Goal: Information Seeking & Learning: Learn about a topic

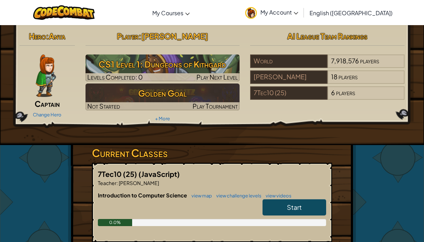
click at [277, 207] on link "Start" at bounding box center [294, 207] width 64 height 16
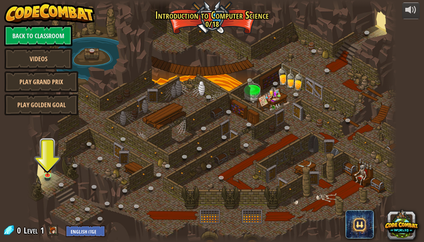
click at [35, 170] on div at bounding box center [32, 121] width 11 height 242
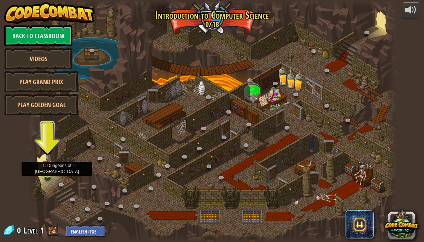
click at [44, 169] on img at bounding box center [47, 164] width 9 height 20
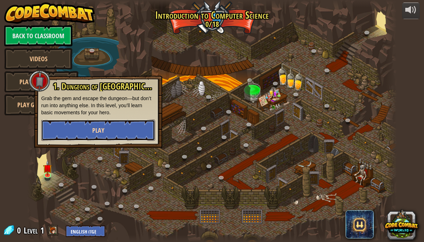
click at [74, 125] on button "Play" at bounding box center [98, 129] width 114 height 21
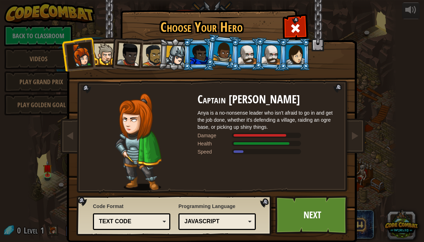
click at [152, 133] on img at bounding box center [138, 141] width 46 height 97
click at [149, 149] on img at bounding box center [138, 141] width 46 height 97
click at [114, 56] on li at bounding box center [126, 53] width 35 height 35
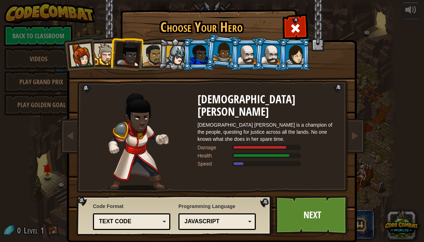
click at [152, 49] on div at bounding box center [153, 55] width 22 height 22
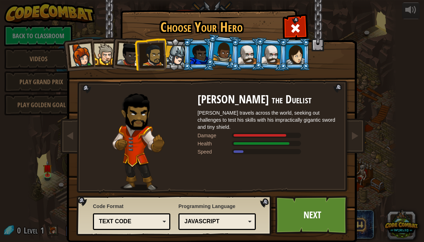
click at [183, 50] on li at bounding box center [199, 54] width 32 height 32
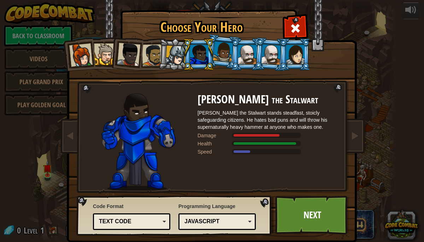
click at [197, 49] on div at bounding box center [199, 54] width 18 height 19
click at [289, 57] on div at bounding box center [295, 54] width 18 height 19
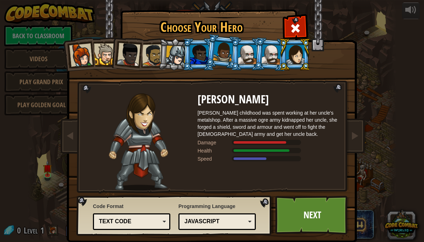
click at [90, 53] on div at bounding box center [80, 54] width 23 height 23
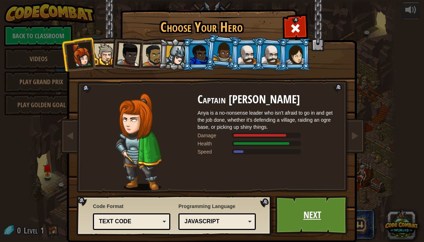
click at [323, 220] on link "Next" at bounding box center [312, 214] width 74 height 39
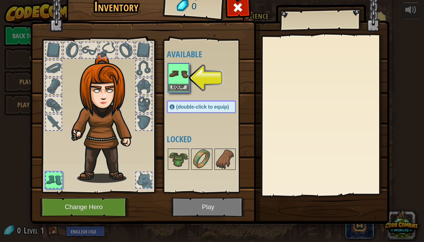
click at [180, 73] on img at bounding box center [178, 74] width 20 height 20
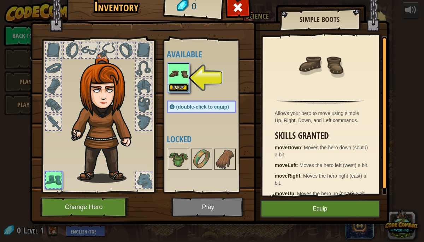
click at [178, 87] on button "Equip" at bounding box center [178, 87] width 20 height 7
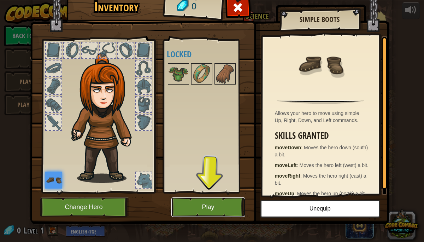
click at [206, 210] on button "Play" at bounding box center [208, 206] width 74 height 19
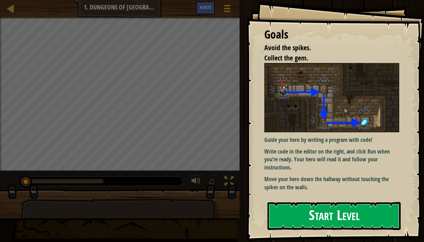
click at [282, 220] on button "Start Level" at bounding box center [333, 216] width 133 height 28
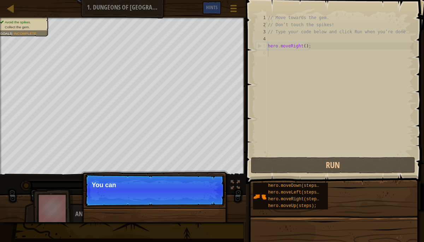
click at [208, 191] on p "Skip (esc) Continue You can" at bounding box center [154, 190] width 140 height 32
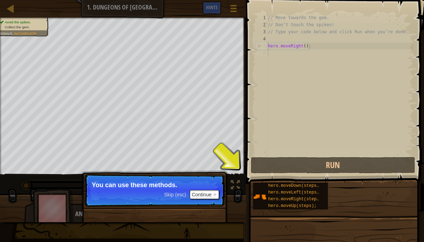
click at [178, 194] on span "Skip (esc)" at bounding box center [175, 194] width 22 height 6
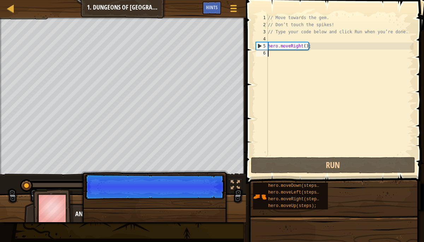
scroll to position [3, 0]
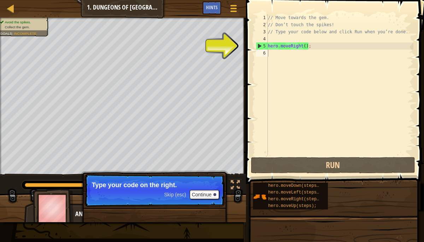
click at [173, 199] on p "Skip (esc) Continue Type your code on the right." at bounding box center [154, 190] width 140 height 32
click at [177, 194] on span "Skip (esc)" at bounding box center [175, 194] width 22 height 6
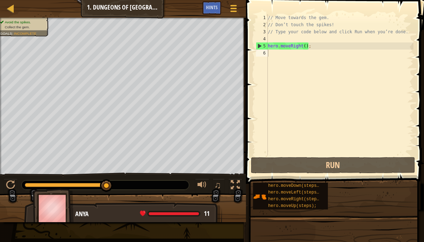
click at [191, 193] on div at bounding box center [123, 210] width 246 height 35
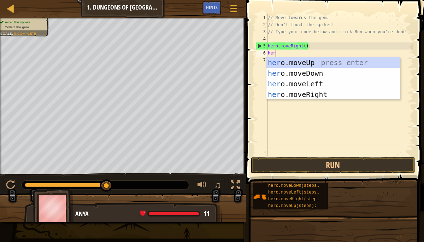
type textarea "here"
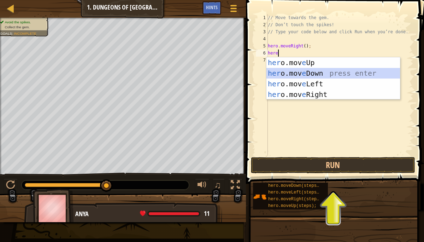
click at [316, 69] on div "her o.mov e Up press enter her o.mov e Down press enter her o.mov e Left press …" at bounding box center [333, 89] width 134 height 64
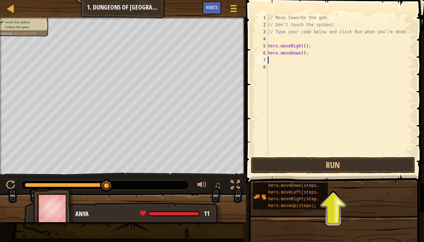
scroll to position [3, 0]
click at [309, 163] on button "Run" at bounding box center [333, 165] width 165 height 16
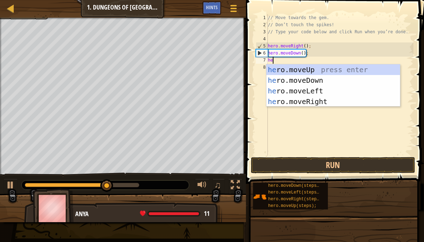
type textarea "her"
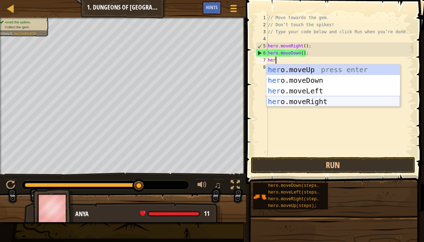
click at [295, 99] on div "her o.moveUp press enter her o.moveDown press enter her o.moveLeft press enter …" at bounding box center [333, 96] width 134 height 64
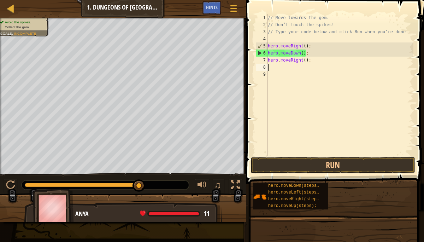
scroll to position [3, 0]
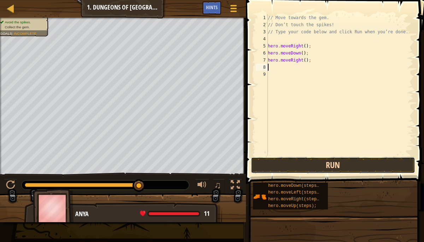
click at [291, 171] on button "Run" at bounding box center [333, 165] width 165 height 16
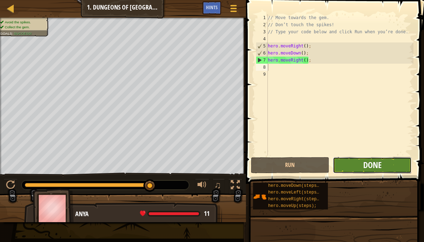
click at [366, 170] on span "Done" at bounding box center [372, 164] width 18 height 11
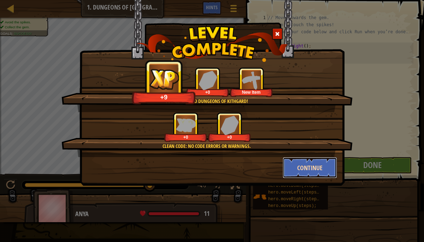
click at [298, 163] on button "Continue" at bounding box center [310, 167] width 55 height 21
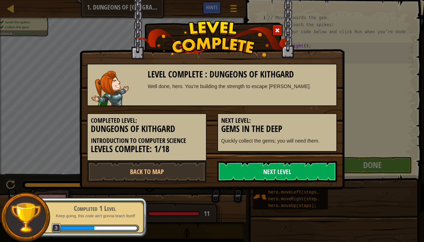
click at [259, 177] on link "Next Level" at bounding box center [277, 171] width 120 height 21
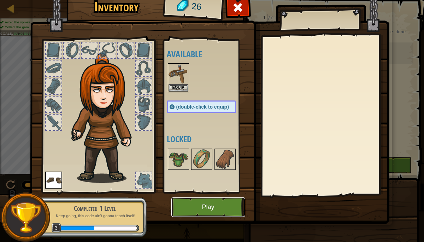
click at [195, 212] on button "Play" at bounding box center [208, 206] width 74 height 19
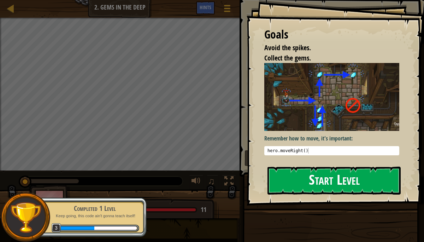
click at [301, 174] on button "Start Level" at bounding box center [333, 180] width 133 height 28
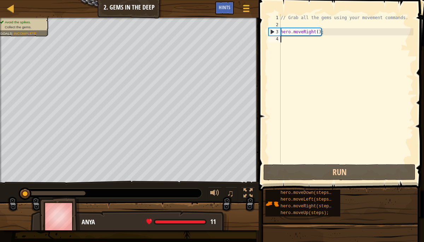
scroll to position [3, 0]
type textarea "he"
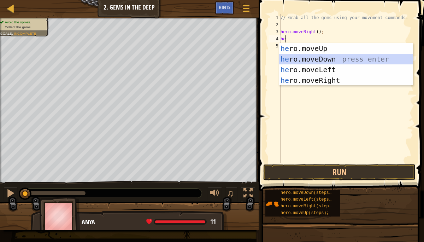
click at [307, 59] on div "he ro.moveUp press enter he ro.moveDown press enter he ro.moveLeft press enter …" at bounding box center [346, 75] width 134 height 64
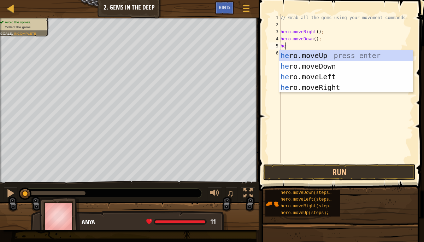
type textarea "her"
click at [319, 55] on div "her o.moveUp press enter her o.moveDown press enter her o.moveLeft press enter …" at bounding box center [346, 82] width 134 height 64
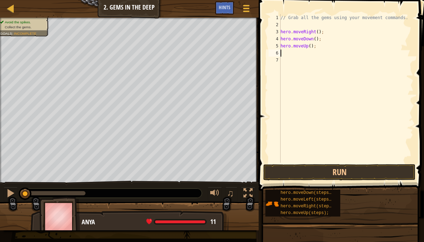
scroll to position [3, 0]
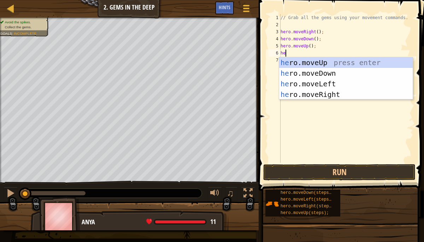
type textarea "her"
click at [310, 62] on div "her o.moveUp press enter her o.moveDown press enter her o.moveLeft press enter …" at bounding box center [346, 89] width 134 height 64
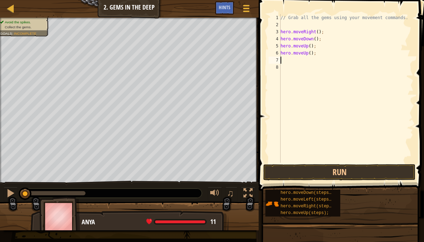
scroll to position [3, 0]
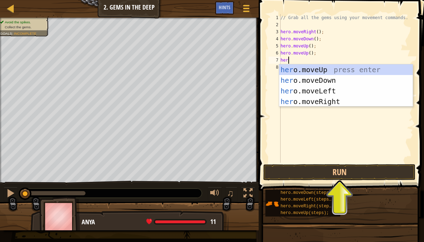
type textarea "hero"
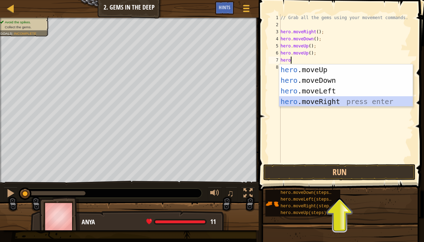
click at [300, 99] on div "hero .moveUp press enter hero .moveDown press enter hero .moveLeft press enter …" at bounding box center [346, 96] width 134 height 64
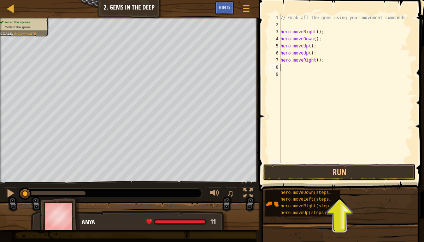
scroll to position [3, 0]
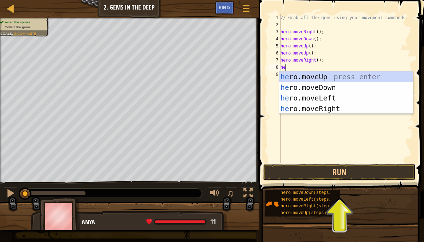
type textarea "her"
click at [307, 91] on div "her o.moveUp press enter her o.moveDown press enter her o.moveLeft press enter …" at bounding box center [346, 103] width 134 height 64
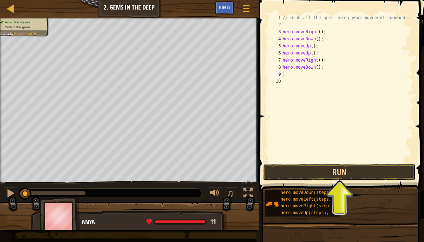
scroll to position [3, 0]
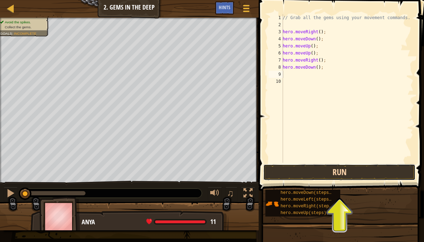
click at [310, 165] on button "Run" at bounding box center [339, 172] width 152 height 16
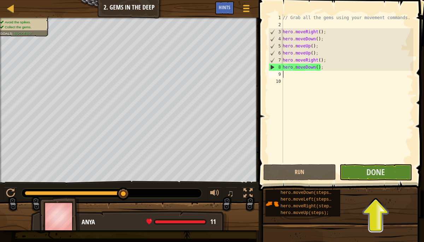
type textarea "m"
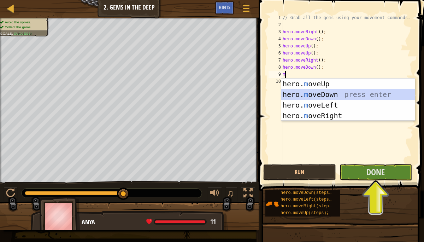
click at [312, 96] on div "hero. m oveUp press enter hero. m oveDown press enter hero. m oveLeft press ent…" at bounding box center [348, 110] width 134 height 64
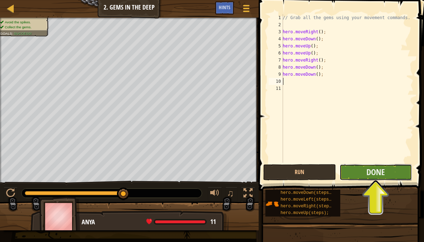
click at [351, 168] on button "Done" at bounding box center [375, 172] width 72 height 16
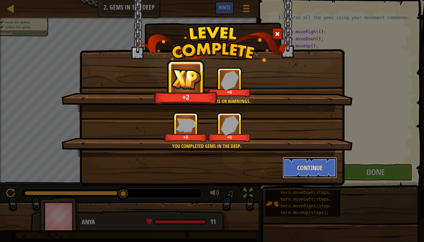
click at [313, 170] on button "Continue" at bounding box center [310, 167] width 55 height 21
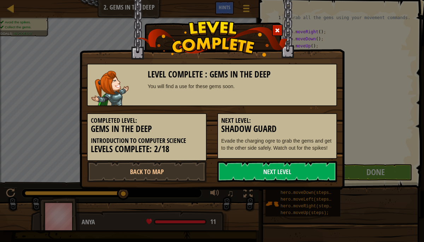
click at [313, 170] on link "Next Level" at bounding box center [277, 171] width 120 height 21
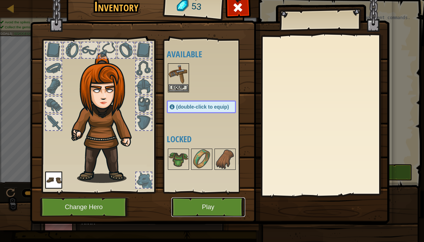
click at [208, 210] on button "Play" at bounding box center [208, 206] width 74 height 19
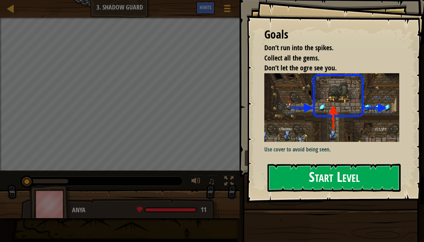
click at [282, 173] on button "Start Level" at bounding box center [333, 178] width 133 height 28
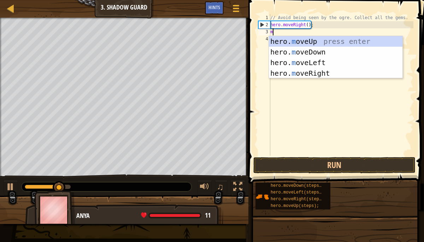
scroll to position [3, 0]
type textarea "mo"
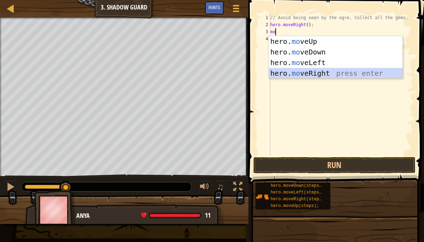
click at [297, 71] on div "hero. mo veUp press enter hero. mo veDown press enter hero. mo veLeft press ent…" at bounding box center [336, 68] width 134 height 64
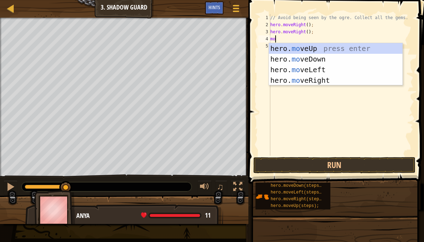
type textarea "mov"
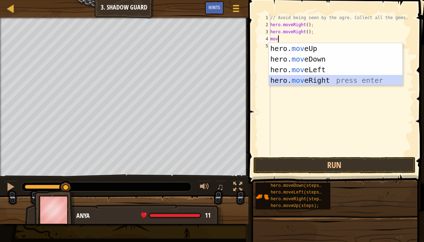
click at [292, 81] on div "hero. mov eUp press enter hero. mov eDown press enter hero. mov eLeft press ent…" at bounding box center [336, 75] width 134 height 64
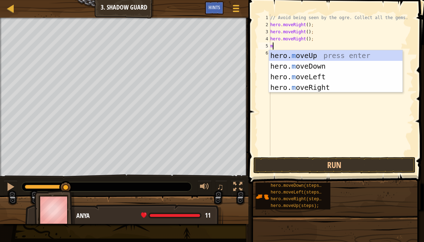
type textarea "mov"
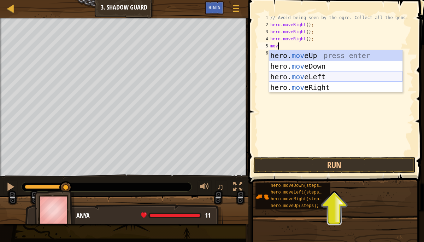
click at [290, 76] on div "hero. mov eUp press enter hero. mov eDown press enter hero. mov eLeft press ent…" at bounding box center [336, 82] width 134 height 64
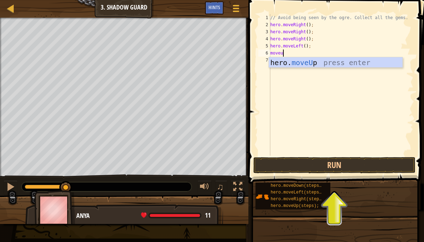
type textarea "moveup"
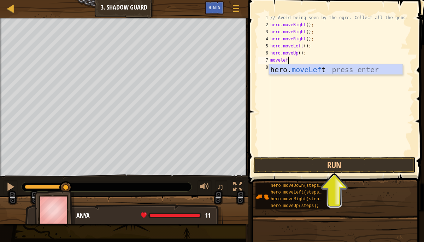
type textarea "moveleft"
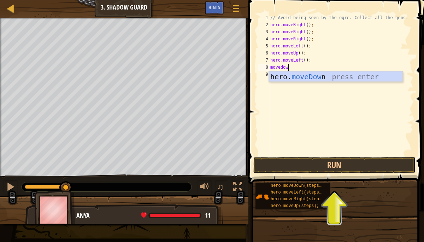
type textarea "movedown"
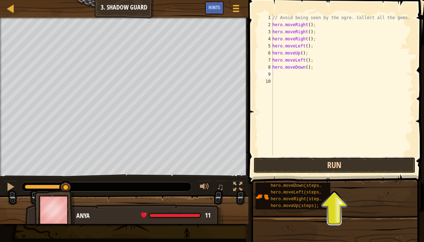
click at [280, 171] on button "Run" at bounding box center [334, 165] width 162 height 16
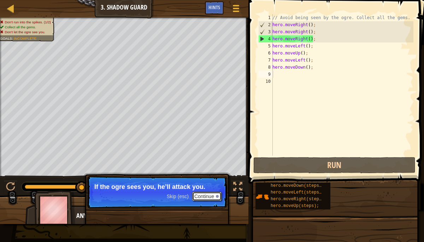
click at [203, 196] on button "Continue" at bounding box center [206, 195] width 29 height 9
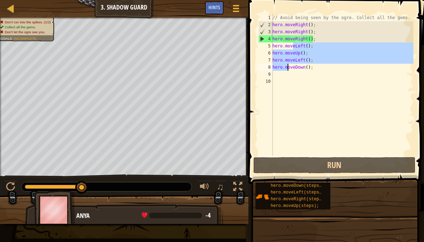
drag, startPoint x: 293, startPoint y: 43, endPoint x: 288, endPoint y: 72, distance: 29.4
click at [289, 70] on div "// Avoid being seen by the ogre. Collect all the gems. hero . moveRight ( ) ; h…" at bounding box center [342, 91] width 142 height 155
type textarea "hero.moveLeft(); hero.moveDown();"
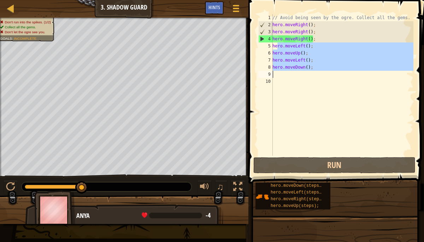
drag, startPoint x: 277, startPoint y: 49, endPoint x: 332, endPoint y: 80, distance: 62.6
click at [332, 80] on div "// Avoid being seen by the ogre. Collect all the gems. hero . moveRight ( ) ; h…" at bounding box center [342, 91] width 142 height 155
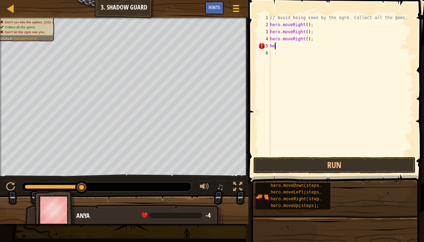
type textarea "h"
type textarea "hero.moveu"
type textarea "e"
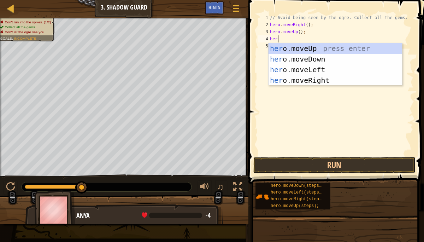
type textarea "hero"
click at [327, 79] on div "hero .moveUp press enter hero .moveDown press enter hero .moveLeft press enter …" at bounding box center [335, 75] width 134 height 64
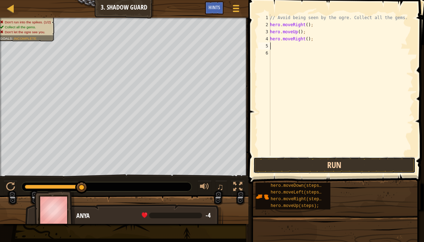
click at [299, 166] on button "Run" at bounding box center [334, 165] width 162 height 16
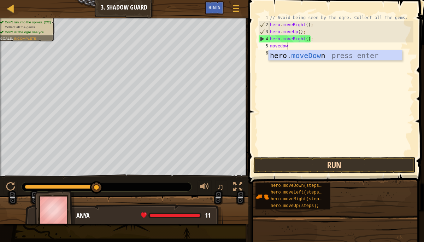
type textarea "movedown"
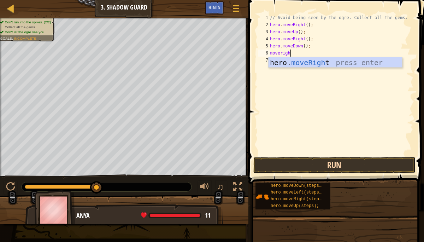
type textarea "moveright"
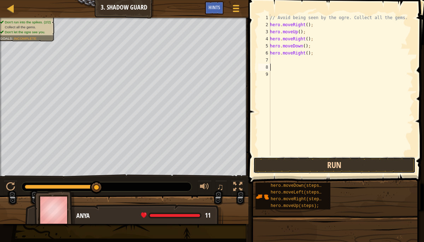
click at [313, 165] on button "Run" at bounding box center [334, 165] width 162 height 16
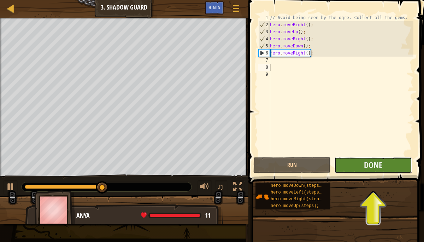
click at [355, 165] on button "Done" at bounding box center [372, 165] width 77 height 16
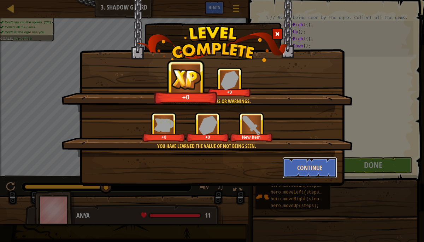
click at [290, 164] on button "Continue" at bounding box center [310, 167] width 55 height 21
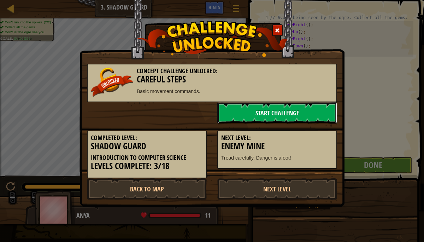
click at [271, 112] on link "Start Challenge" at bounding box center [277, 112] width 120 height 21
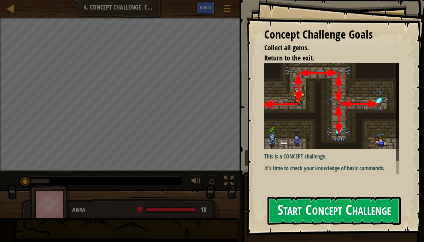
click at [352, 204] on button "Start Concept Challenge" at bounding box center [333, 210] width 133 height 28
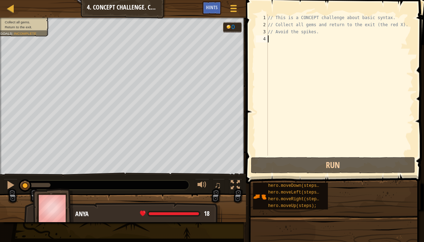
scroll to position [3, 0]
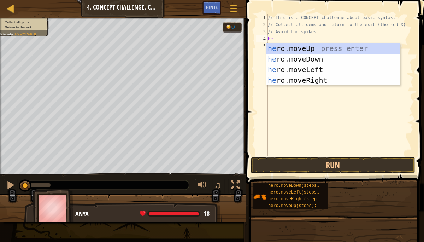
type textarea "her"
click at [322, 48] on div "her o.moveUp press enter her o.moveDown press enter her o.moveLeft press enter …" at bounding box center [333, 75] width 134 height 64
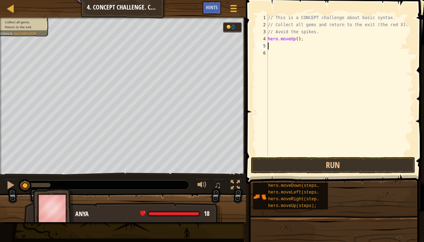
type textarea "u"
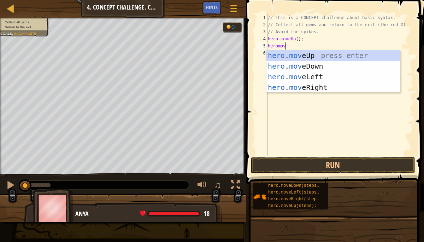
type textarea "heromove"
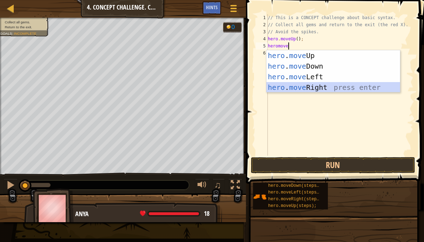
click at [302, 90] on div "hero . move Up press enter hero . move Down press enter hero . move Left press …" at bounding box center [333, 82] width 134 height 64
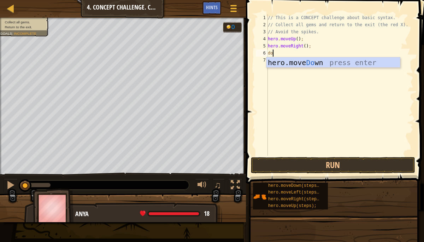
type textarea "dow"
click at [298, 64] on div "hero.move Dow n press enter" at bounding box center [333, 73] width 134 height 32
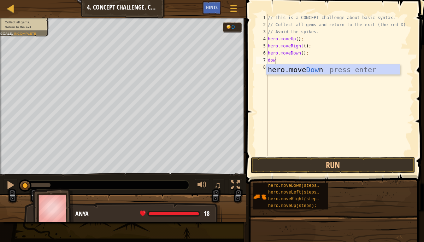
type textarea "down"
click at [291, 66] on div "hero.move Down press enter" at bounding box center [333, 80] width 134 height 32
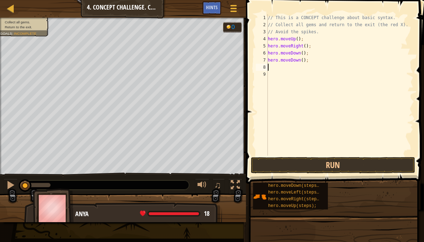
scroll to position [3, 0]
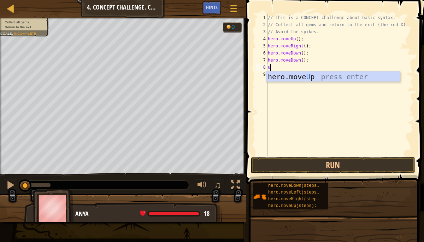
type textarea "up"
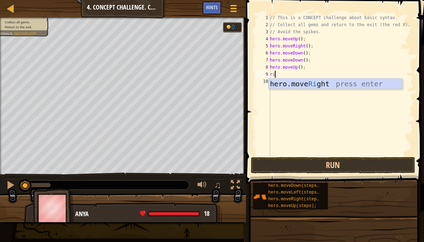
type textarea "right"
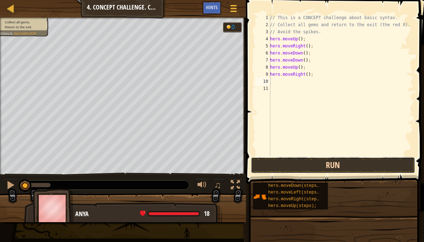
click at [335, 163] on button "Run" at bounding box center [333, 165] width 165 height 16
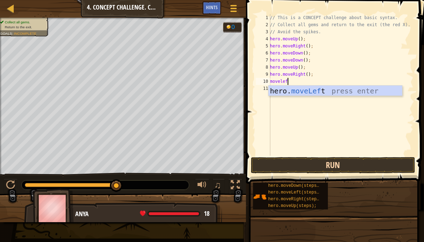
type textarea "moveleft"
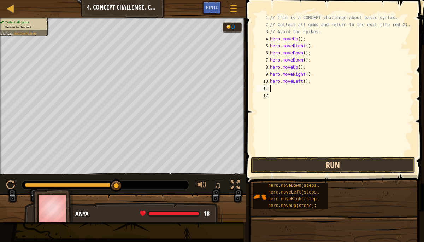
type textarea "up"
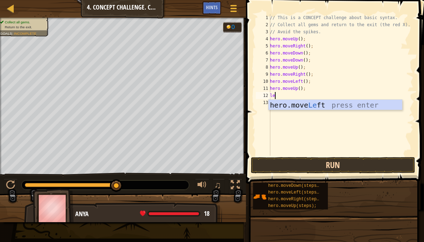
scroll to position [3, 0]
type textarea "left"
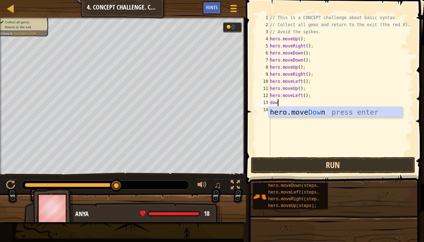
type textarea "down"
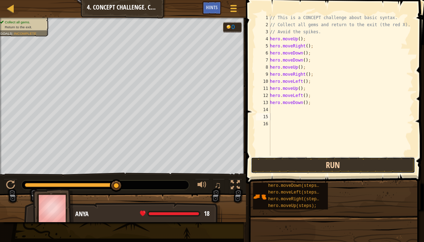
click at [324, 166] on button "Run" at bounding box center [333, 165] width 165 height 16
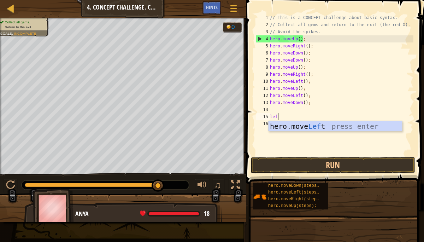
scroll to position [3, 0]
type textarea "left"
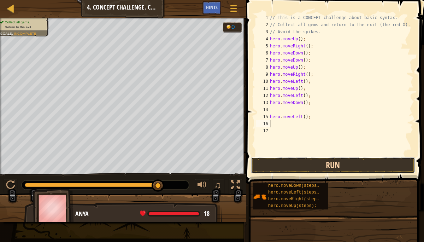
click at [317, 161] on button "Run" at bounding box center [333, 165] width 165 height 16
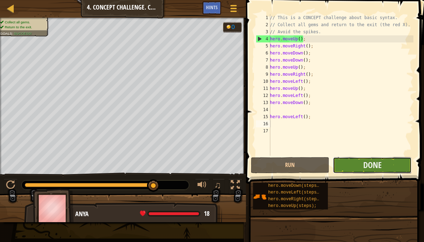
click at [388, 165] on button "Done" at bounding box center [372, 165] width 79 height 16
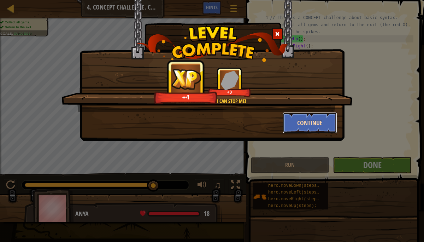
click at [298, 120] on button "Continue" at bounding box center [310, 122] width 55 height 21
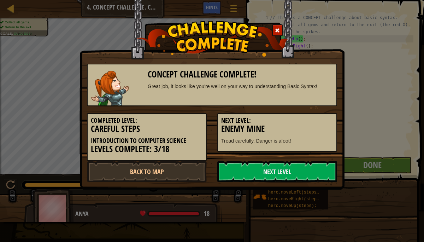
drag, startPoint x: 298, startPoint y: 120, endPoint x: 296, endPoint y: 114, distance: 6.3
click at [296, 114] on div "Next Level: Enemy Mine Tread carefully. Danger is afoot!" at bounding box center [277, 132] width 120 height 38
click at [279, 168] on link "Next Level" at bounding box center [277, 171] width 120 height 21
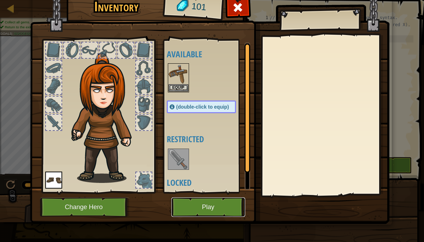
click at [226, 199] on button "Play" at bounding box center [208, 206] width 74 height 19
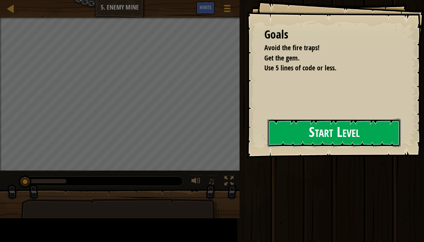
click at [276, 132] on button "Start Level" at bounding box center [333, 133] width 133 height 28
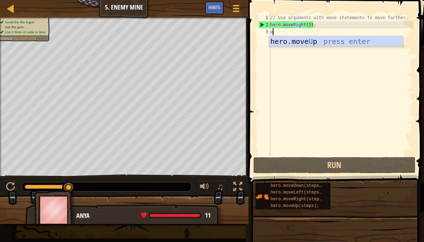
type textarea "up"
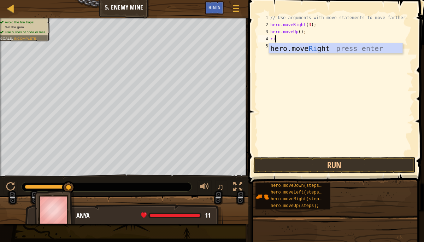
scroll to position [3, 0]
type textarea "right"
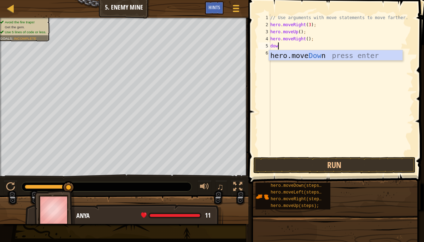
type textarea "down"
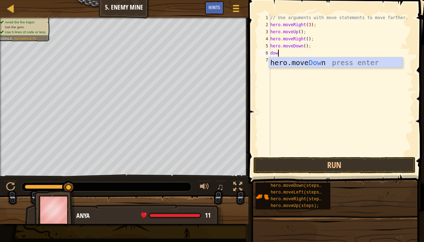
type textarea "down"
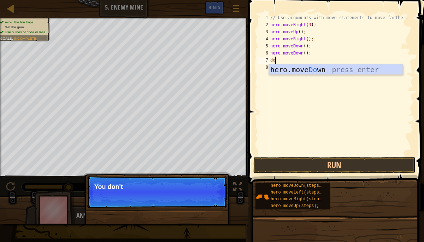
type textarea "down"
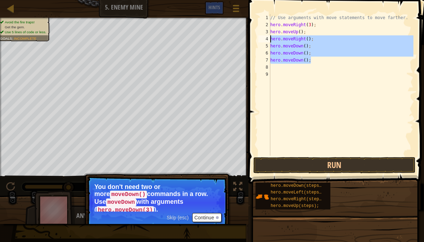
drag, startPoint x: 312, startPoint y: 59, endPoint x: 271, endPoint y: 39, distance: 44.9
click at [271, 39] on div "// Use arguments with move statements to move farther. hero . moveRight ( 3 ) ;…" at bounding box center [341, 91] width 144 height 155
click at [314, 52] on div "// Use arguments with move statements to move farther. hero . moveRight ( 3 ) ;…" at bounding box center [341, 91] width 144 height 155
type textarea "hero.moveDown();"
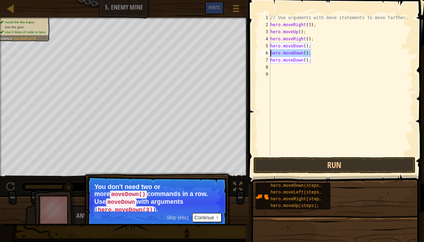
drag, startPoint x: 312, startPoint y: 52, endPoint x: 271, endPoint y: 53, distance: 40.6
click at [271, 53] on div "// Use arguments with move statements to move farther. hero . moveRight ( 3 ) ;…" at bounding box center [341, 91] width 144 height 155
click at [190, 64] on div "Map Introduction to Computer Science 5. Enemy Mine Game Menu Done Hints 1 ההההה…" at bounding box center [212, 121] width 424 height 242
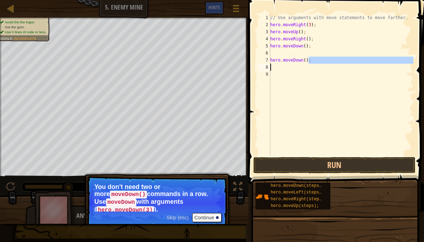
click at [309, 59] on div "// Use arguments with move statements to move farther. hero . moveRight ( 3 ) ;…" at bounding box center [341, 91] width 144 height 155
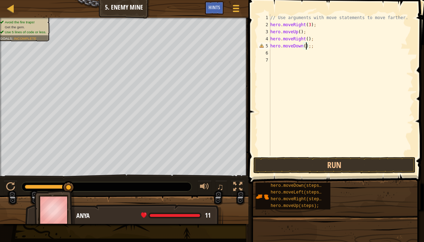
click at [306, 48] on div "// Use arguments with move statements to move farther. hero . moveRight ( 3 ) ;…" at bounding box center [341, 91] width 144 height 155
type textarea "hero.moveDown(3);;"
click at [282, 56] on div "// Use arguments with move statements to move farther. hero . moveRight ( 3 ) ;…" at bounding box center [341, 91] width 144 height 155
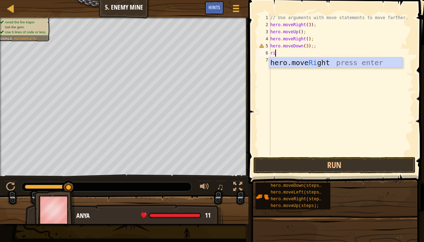
scroll to position [3, 0]
type textarea "right"
click at [290, 61] on div "hero.move Right press enter" at bounding box center [336, 73] width 134 height 32
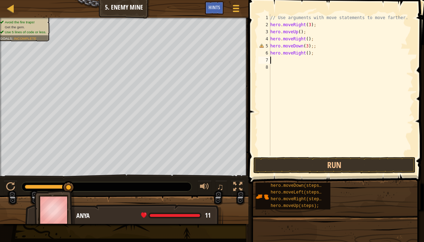
click at [309, 53] on div "// Use arguments with move statements to move farther. hero . moveRight ( 3 ) ;…" at bounding box center [341, 91] width 144 height 155
type textarea "hero.moveRight(2);"
click at [310, 165] on button "Run" at bounding box center [334, 165] width 162 height 16
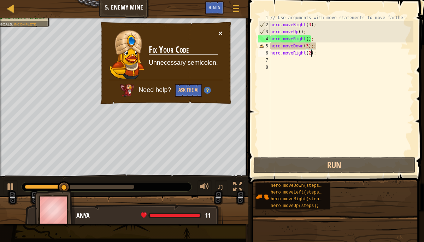
click at [221, 33] on button "×" at bounding box center [220, 32] width 4 height 7
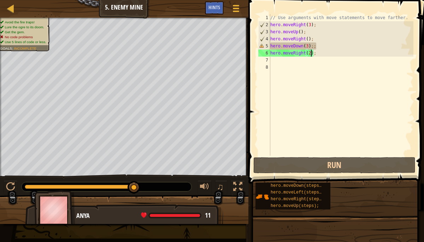
click at [272, 58] on div "// Use arguments with move statements to move farther. hero . moveRight ( 3 ) ;…" at bounding box center [341, 91] width 144 height 155
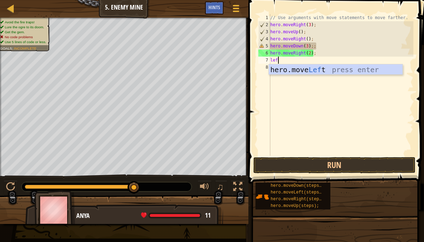
scroll to position [3, 0]
type textarea "left"
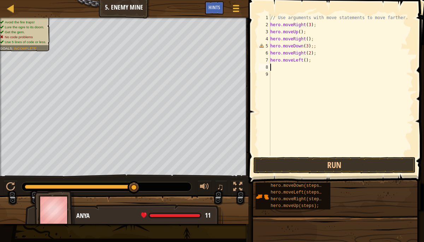
click at [307, 61] on div "// Use arguments with move statements to move farther. hero . moveRight ( 3 ) ;…" at bounding box center [341, 91] width 144 height 155
type textarea "hero.moveLeft(2);"
click at [278, 68] on div "// Use arguments with move statements to move farther. hero . moveRight ( 3 ) ;…" at bounding box center [341, 91] width 144 height 155
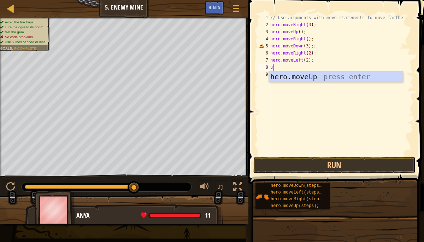
type textarea "up"
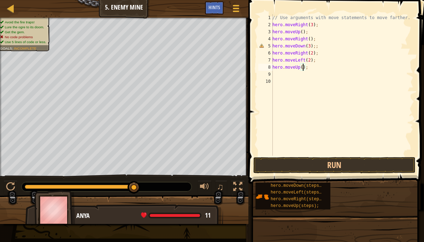
click at [304, 69] on div "// Use arguments with move statements to move farther. hero . moveRight ( 3 ) ;…" at bounding box center [342, 91] width 142 height 155
type textarea "hero.moveUp(3);"
click at [279, 79] on div "// Use arguments with move statements to move farther. hero . moveRight ( 3 ) ;…" at bounding box center [342, 91] width 142 height 155
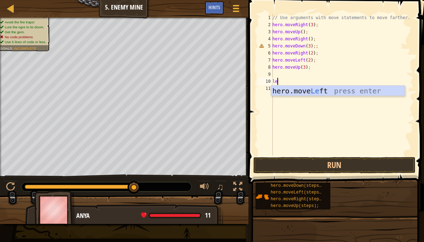
type textarea "left"
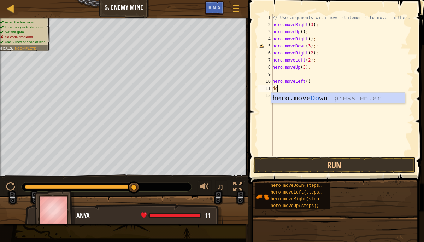
type textarea "down"
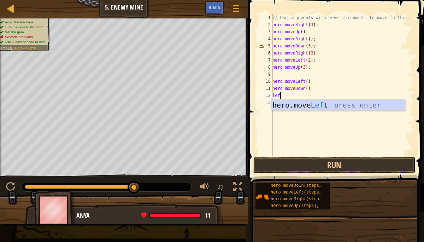
type textarea "left"
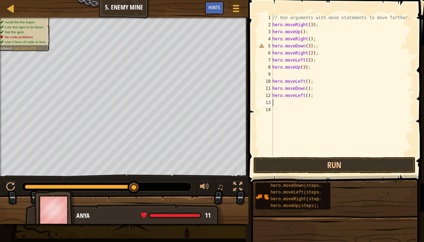
click at [309, 96] on div "// Use arguments with move statements to move farther. hero . moveRight ( 3 ) ;…" at bounding box center [342, 91] width 142 height 155
type textarea "hero.moveLeft(3);"
click at [318, 168] on button "Run" at bounding box center [334, 165] width 162 height 16
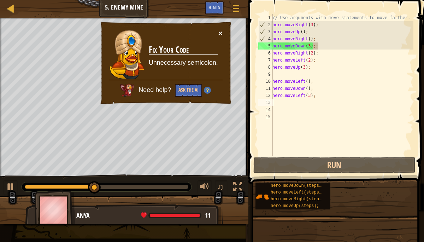
click at [220, 32] on button "×" at bounding box center [220, 32] width 4 height 7
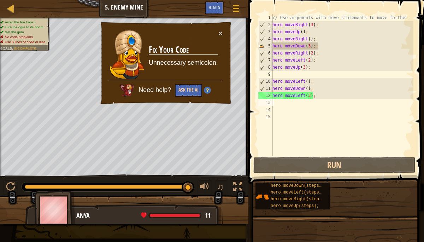
click at [308, 45] on div "// Use arguments with move statements to move farther. hero . moveRight ( 3 ) ;…" at bounding box center [342, 91] width 142 height 155
click at [324, 47] on div "// Use arguments with move statements to move farther. hero . moveRight ( 3 ) ;…" at bounding box center [342, 91] width 142 height 155
type textarea "hero.moveDown(3);"
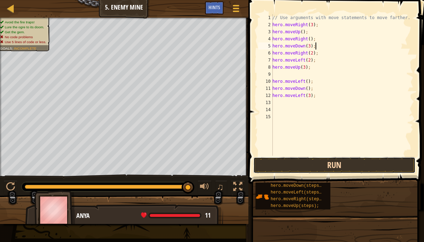
click at [265, 162] on button "Run" at bounding box center [334, 165] width 162 height 16
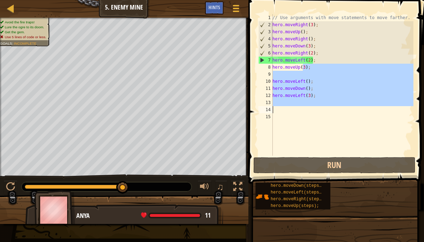
drag, startPoint x: 303, startPoint y: 69, endPoint x: 291, endPoint y: 109, distance: 41.7
click at [291, 109] on div "// Use arguments with move statements to move farther. hero . moveRight ( 3 ) ;…" at bounding box center [342, 91] width 142 height 155
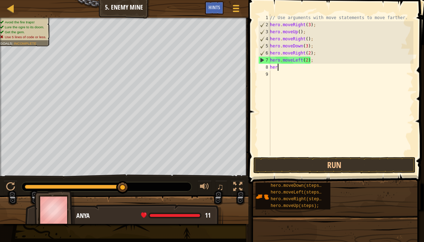
type textarea "h"
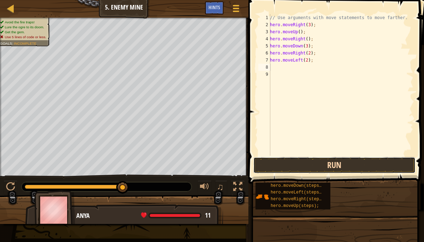
click at [288, 168] on button "Run" at bounding box center [334, 165] width 162 height 16
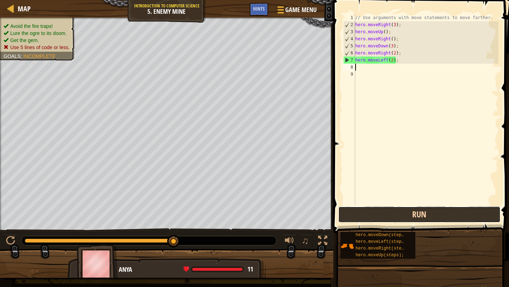
click at [380, 212] on button "Run" at bounding box center [419, 214] width 162 height 16
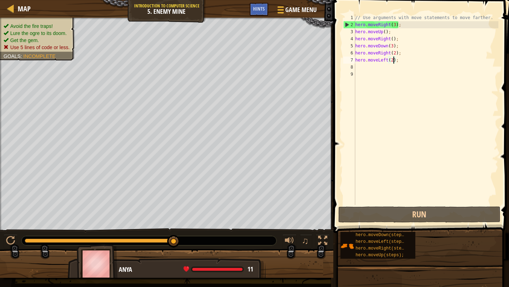
click at [393, 59] on div "// Use arguments with move statements to move farther. hero . moveRight ( 3 ) ;…" at bounding box center [426, 116] width 144 height 205
click at [326, 59] on div "Map Introduction to Computer Science 5. Enemy Mine Game Menu Done Hints 1 ההההה…" at bounding box center [254, 143] width 509 height 287
type textarea ";"
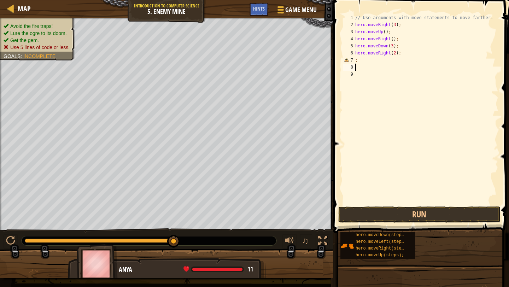
click at [367, 68] on div "// Use arguments with move statements to move farther. hero . moveRight ( 3 ) ;…" at bounding box center [426, 116] width 144 height 205
click at [357, 60] on div "// Use arguments with move statements to move farther. hero . moveRight ( 3 ) ;…" at bounding box center [426, 116] width 144 height 205
type textarea ";"
click at [398, 212] on button "Run" at bounding box center [419, 214] width 162 height 16
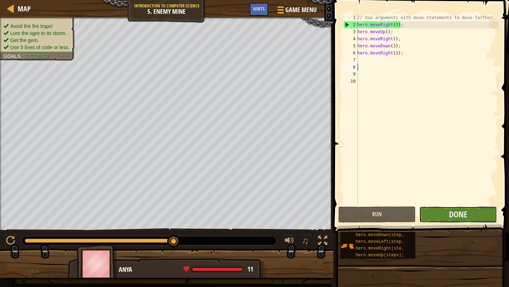
click at [423, 212] on button "Done" at bounding box center [457, 214] width 77 height 16
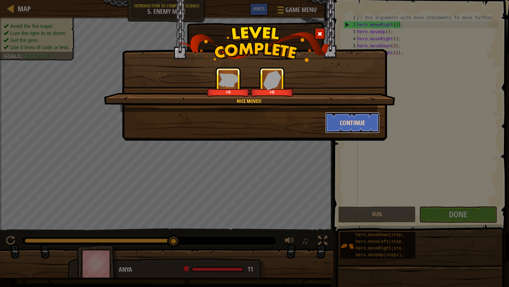
click at [343, 125] on button "Continue" at bounding box center [352, 122] width 55 height 21
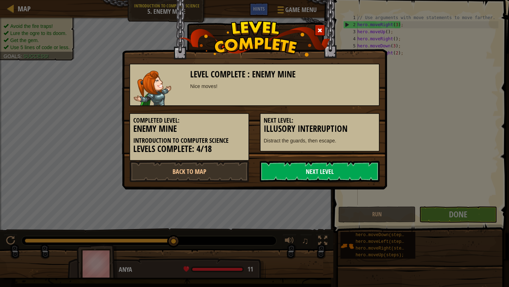
click at [323, 171] on link "Next Level" at bounding box center [320, 171] width 120 height 21
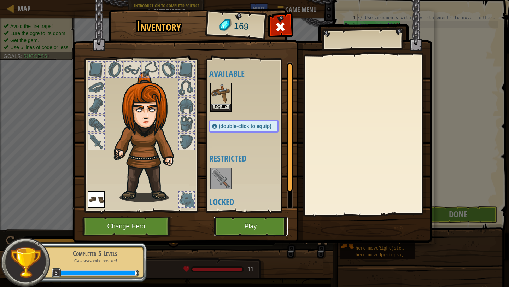
click at [244, 224] on button "Play" at bounding box center [251, 226] width 74 height 19
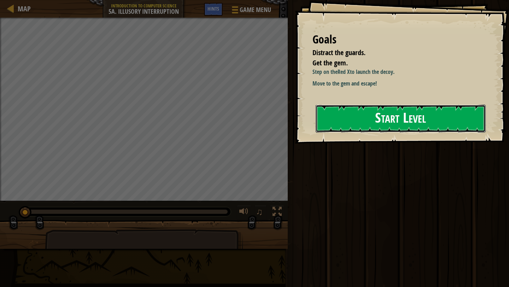
click at [359, 118] on button "Start Level" at bounding box center [400, 119] width 170 height 28
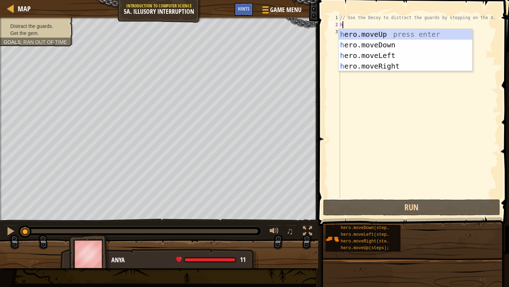
scroll to position [3, 0]
type textarea "her"
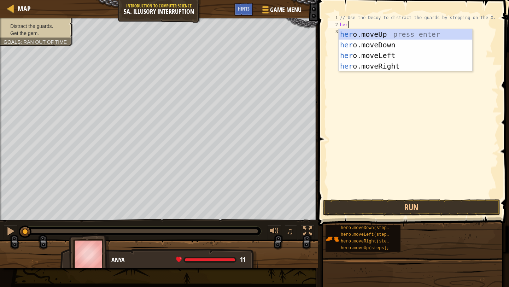
scroll to position [3, 0]
click at [358, 69] on div "her o.moveUp press enter her o.moveDown press enter her o.moveLeft press enter …" at bounding box center [405, 61] width 134 height 64
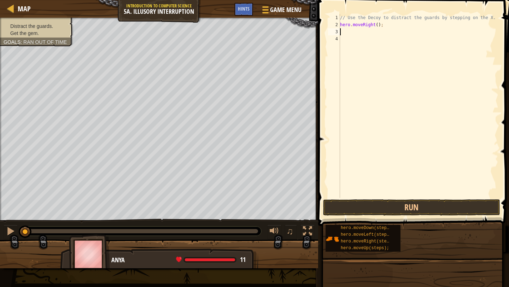
scroll to position [3, 0]
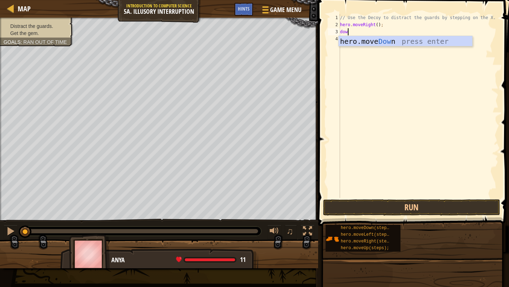
type textarea "down"
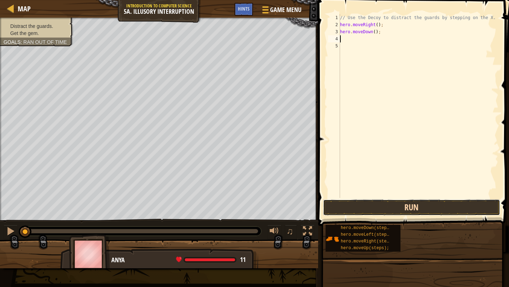
click at [370, 204] on button "Run" at bounding box center [411, 207] width 177 height 16
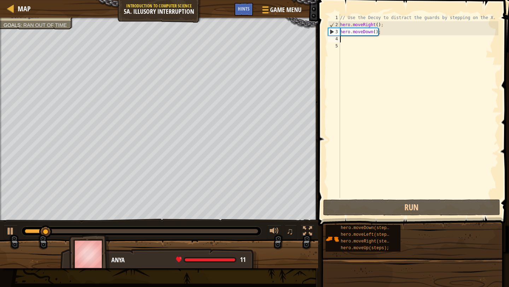
click at [376, 31] on div "// Use the Decoy to distract the guards by stepping on the X. hero . moveRight …" at bounding box center [418, 113] width 160 height 198
type textarea "hero.moveDown(2);"
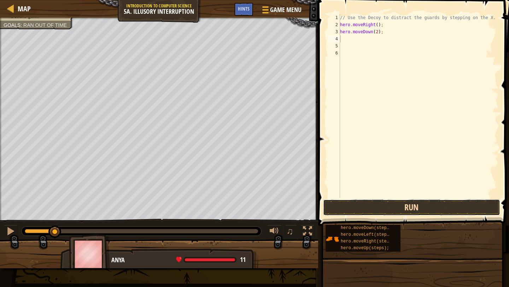
click at [423, 202] on button "Run" at bounding box center [411, 207] width 177 height 16
